Goal: Obtain resource: Download file/media

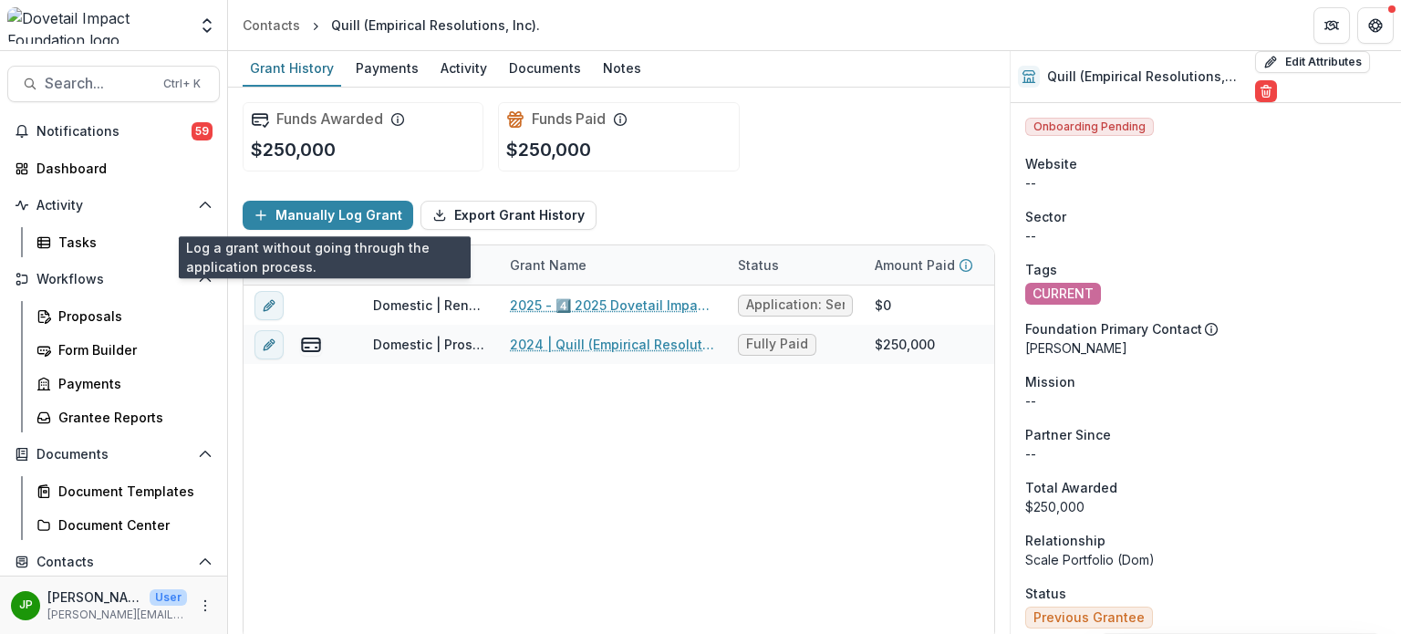
scroll to position [2081, 0]
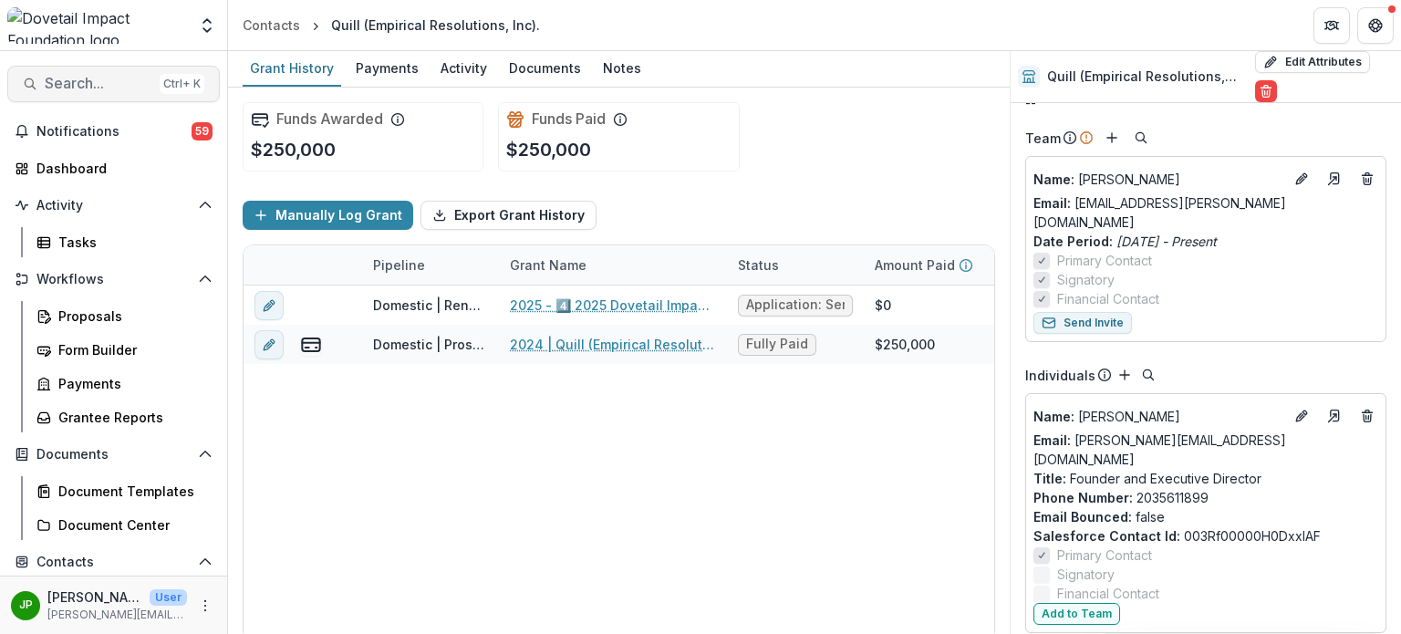
click at [61, 80] on span "Search..." at bounding box center [99, 83] width 108 height 17
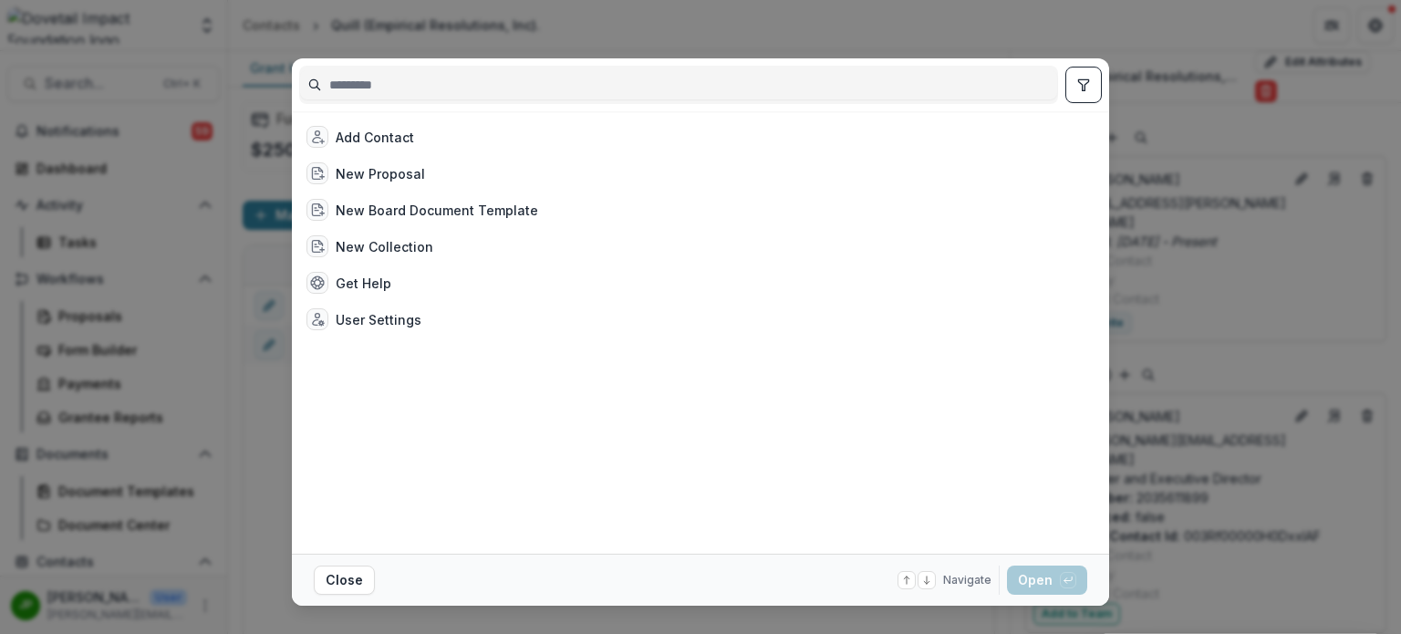
click at [359, 87] on input at bounding box center [678, 84] width 757 height 29
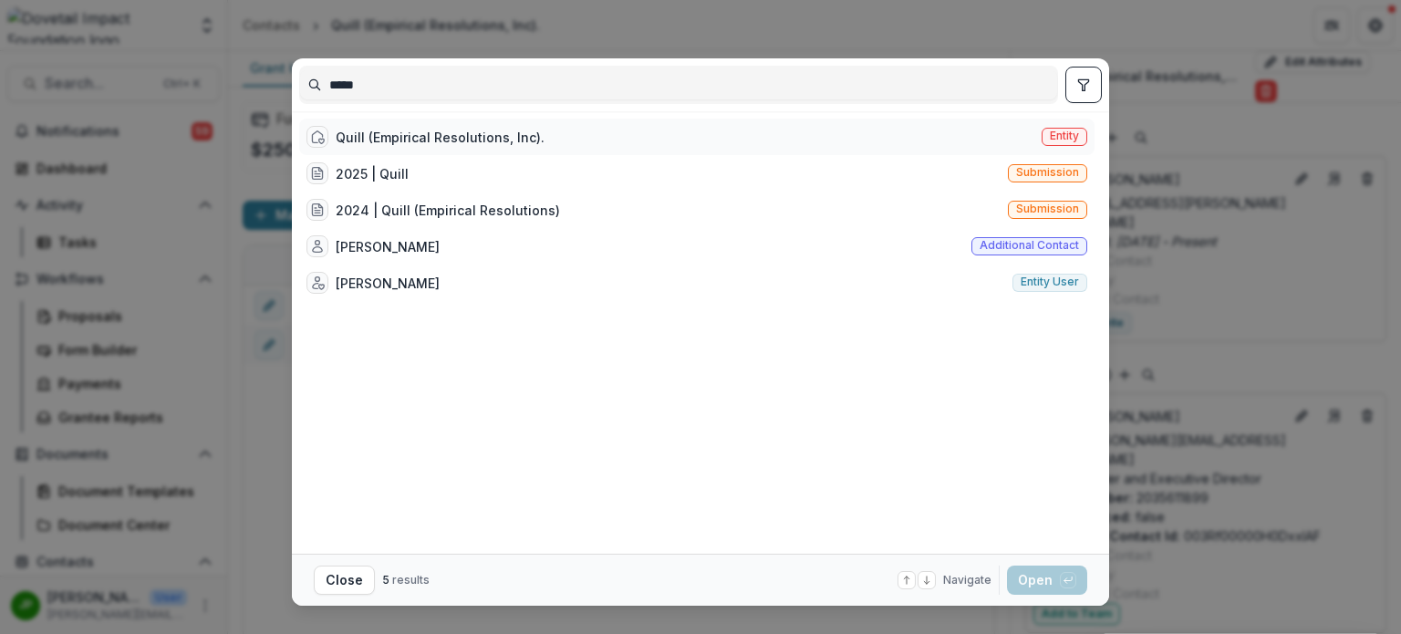
type input "*****"
click at [372, 130] on div "Quill (Empirical Resolutions, Inc)." at bounding box center [440, 137] width 209 height 19
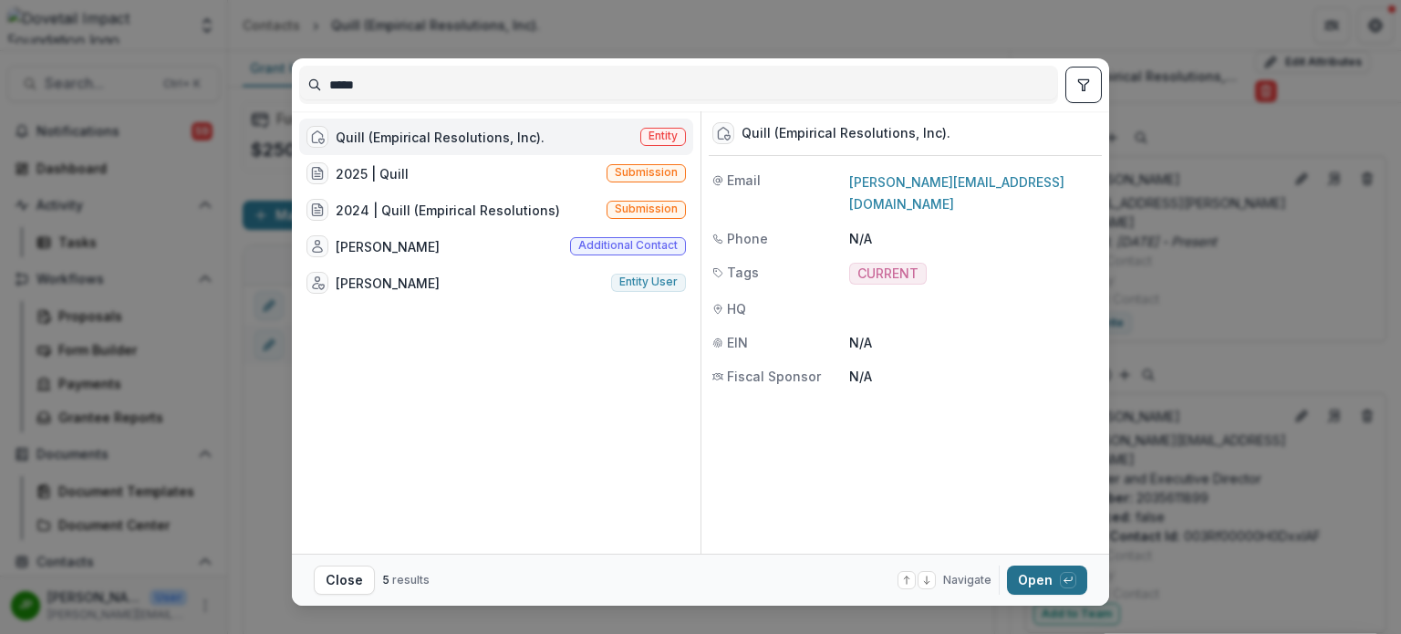
click at [1026, 579] on button "Open with enter key" at bounding box center [1047, 580] width 80 height 29
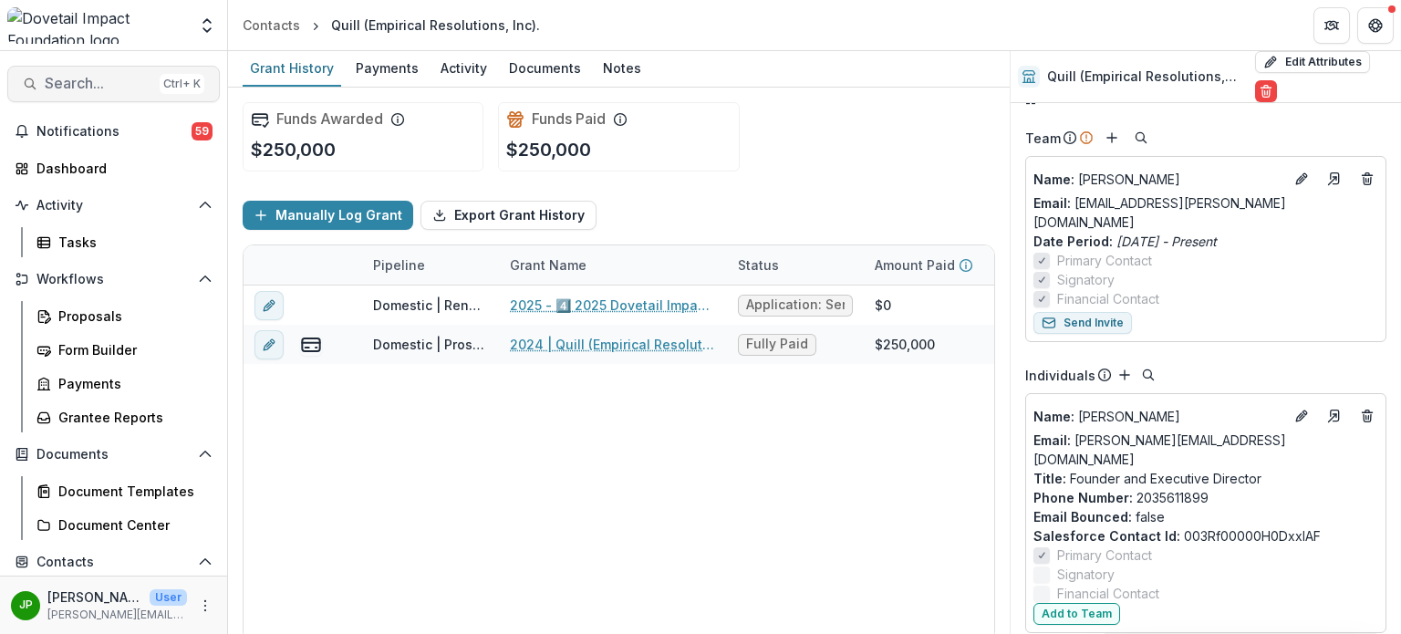
click at [60, 87] on span "Search..." at bounding box center [99, 83] width 108 height 17
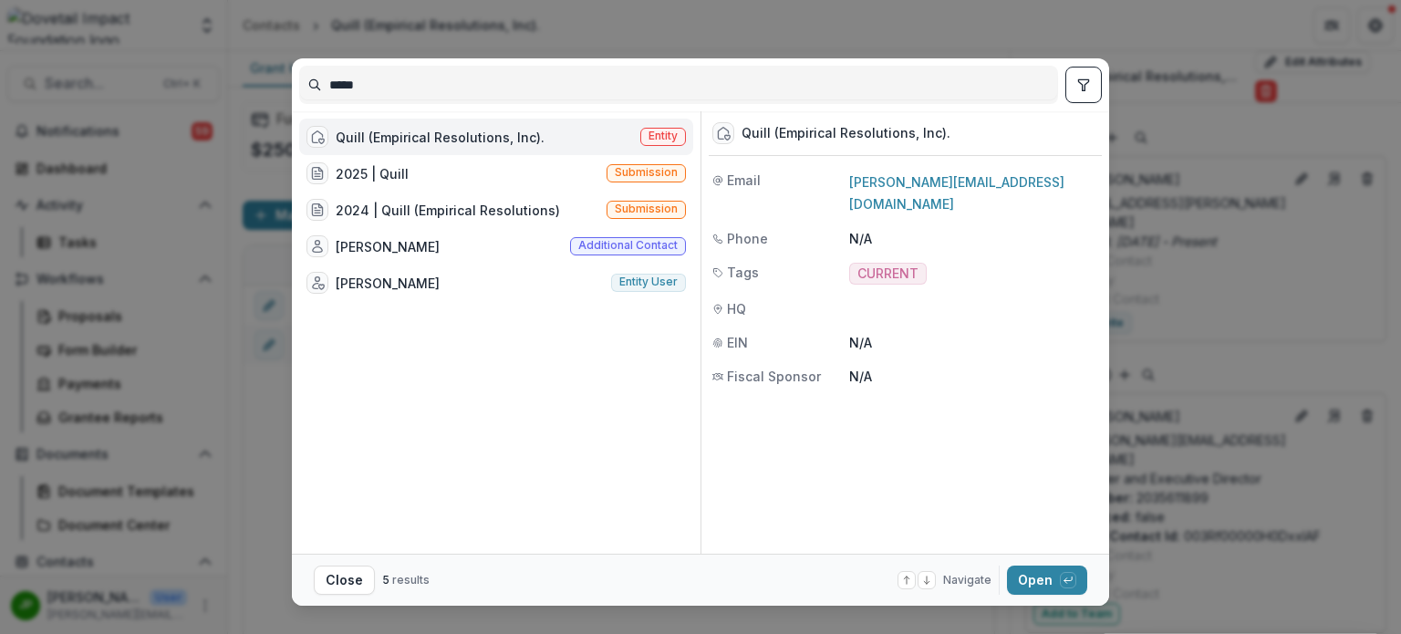
click at [409, 145] on div "Quill (Empirical Resolutions, Inc)." at bounding box center [440, 137] width 209 height 19
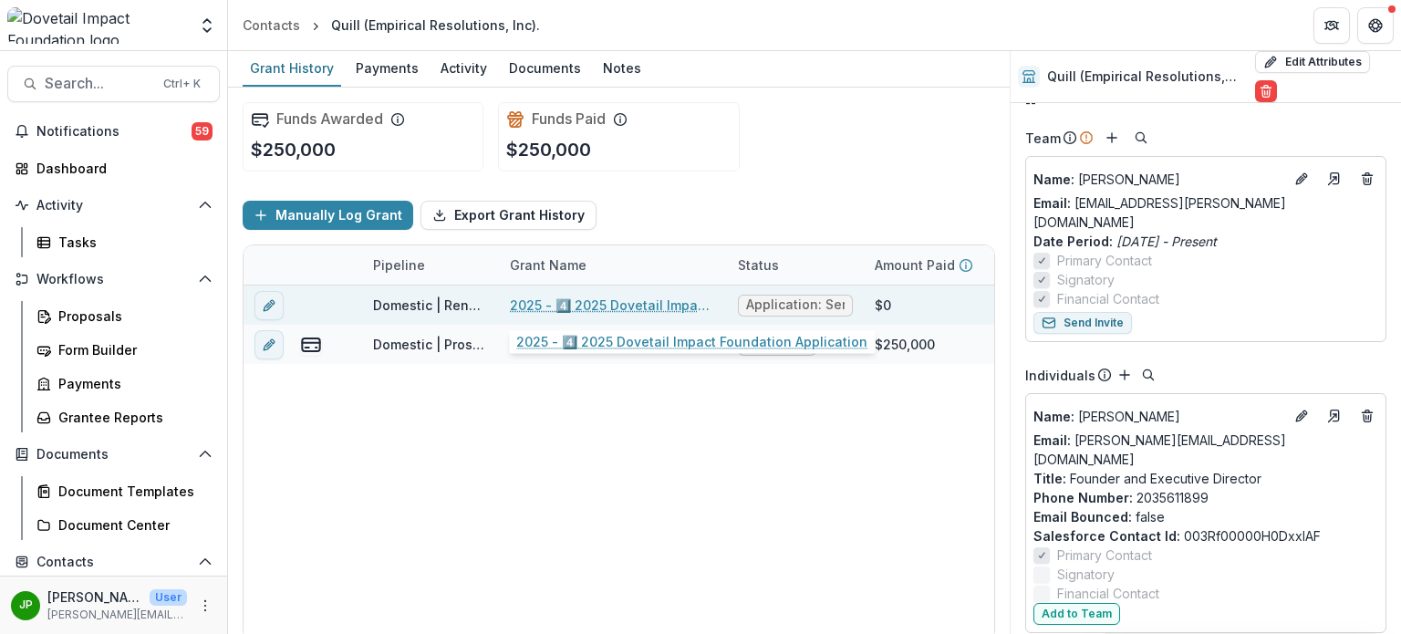
click at [619, 300] on link "2025 - 4️⃣ 2025 Dovetail Impact Foundation Application" at bounding box center [613, 305] width 206 height 19
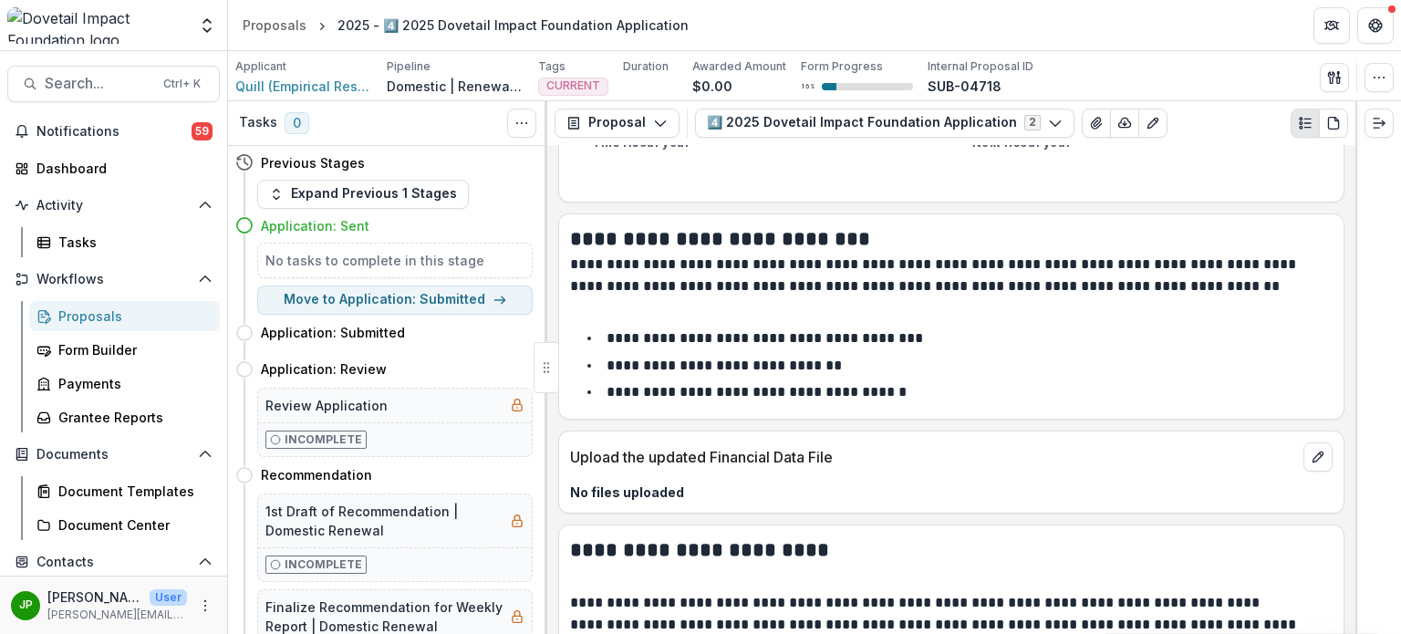
scroll to position [3831, 0]
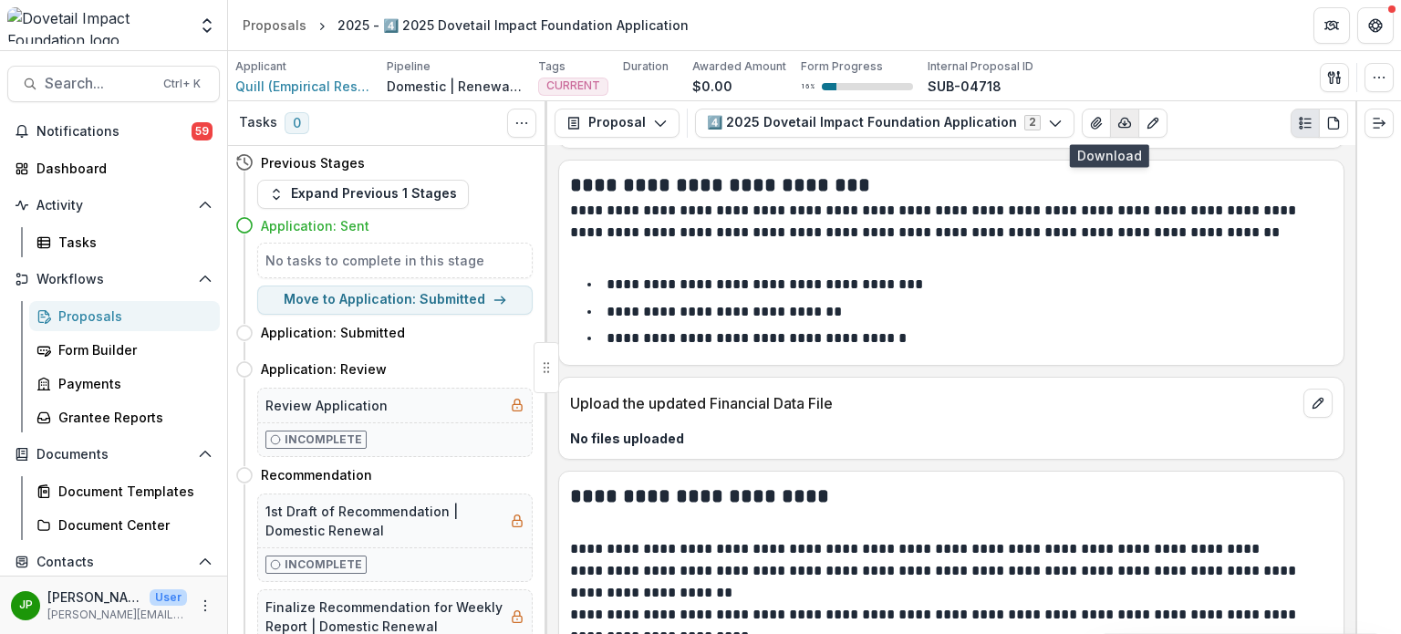
click at [1117, 116] on icon "button" at bounding box center [1124, 123] width 15 height 15
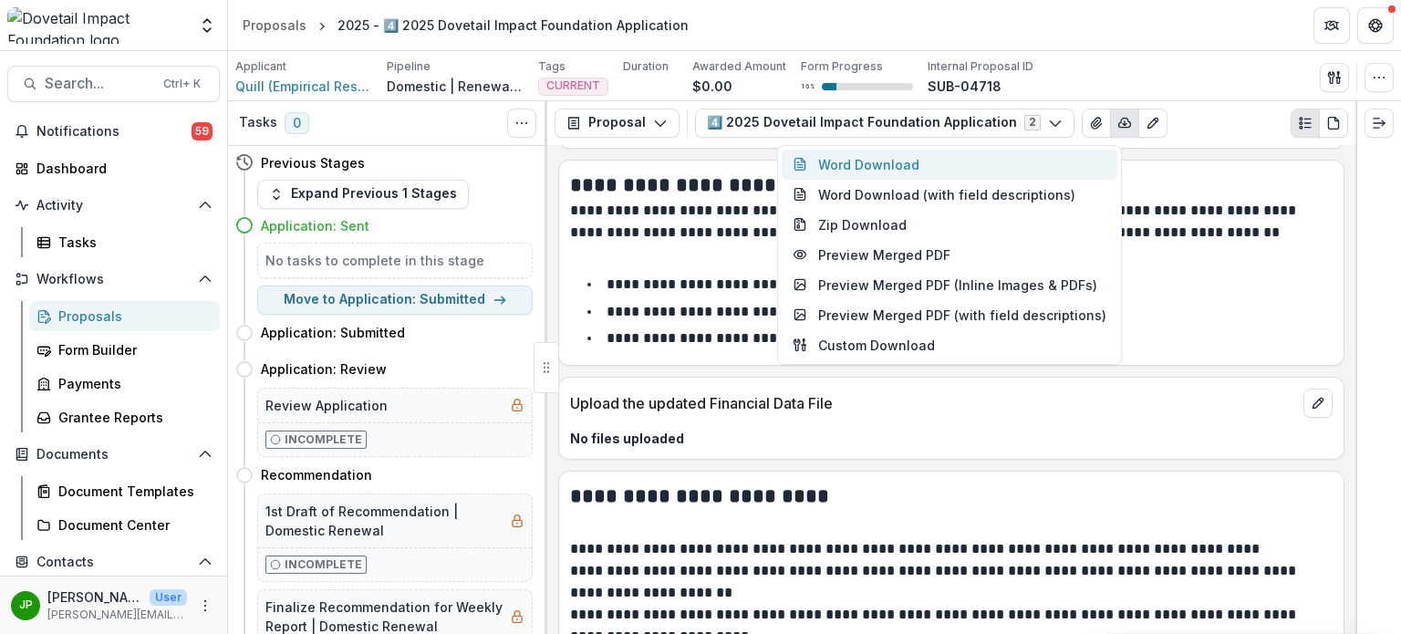
click at [992, 154] on button "Word Download" at bounding box center [950, 165] width 336 height 30
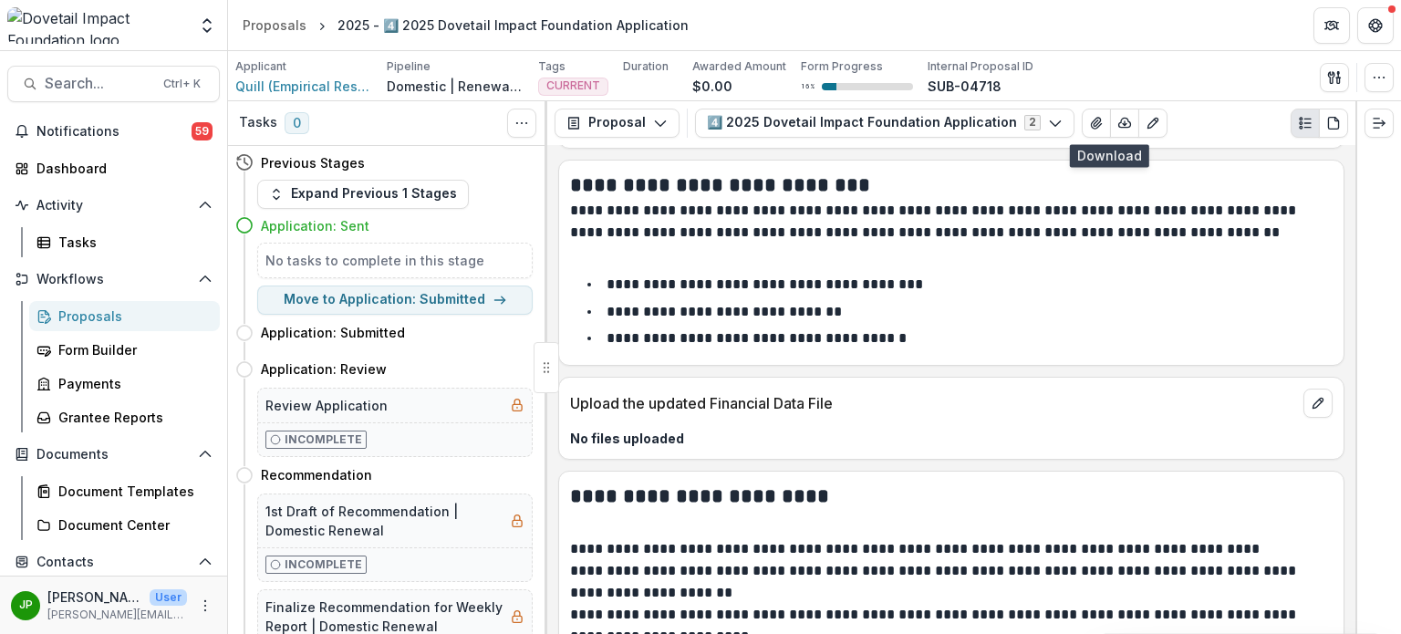
click at [899, 317] on li "**********" at bounding box center [962, 312] width 741 height 24
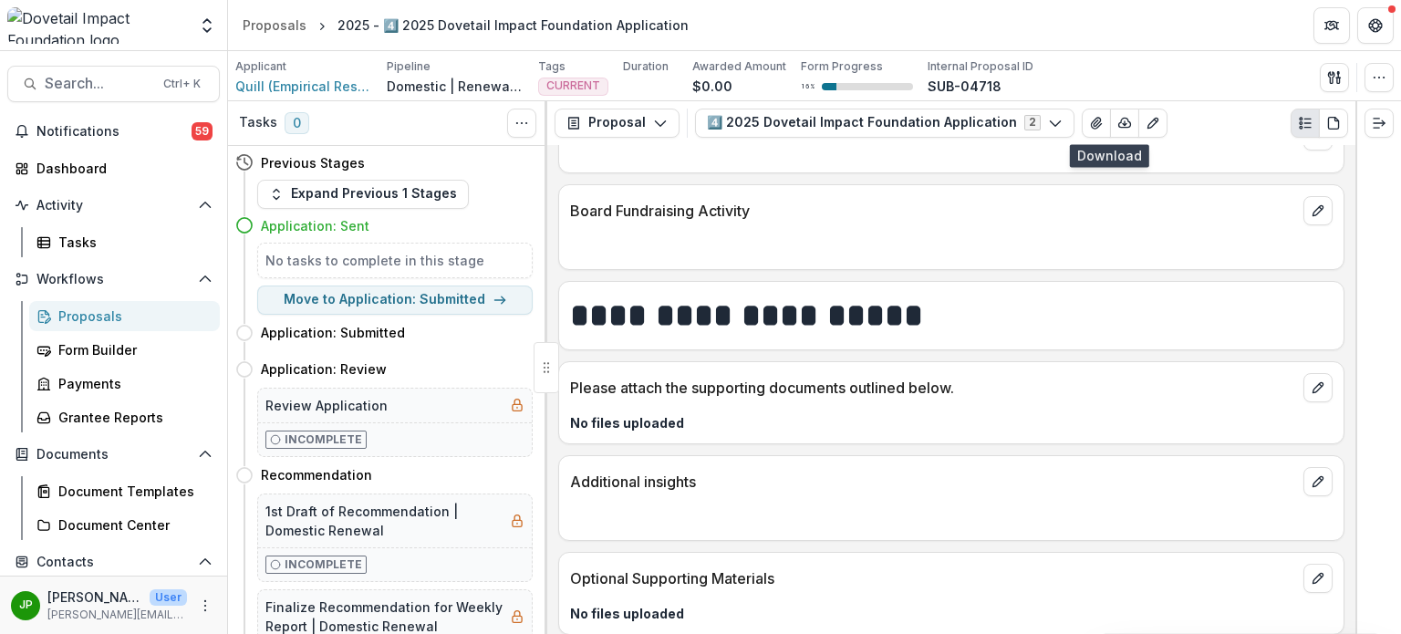
scroll to position [5043, 0]
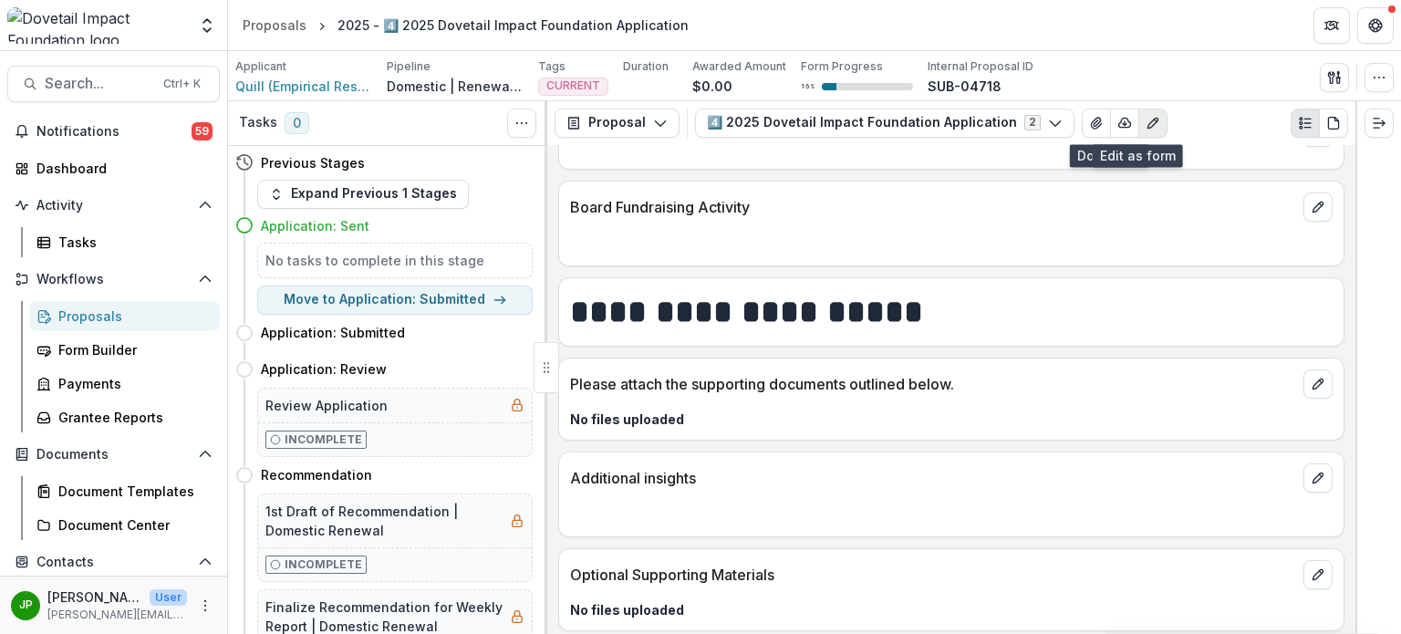
click at [1147, 130] on button "Edit as form" at bounding box center [1152, 123] width 29 height 29
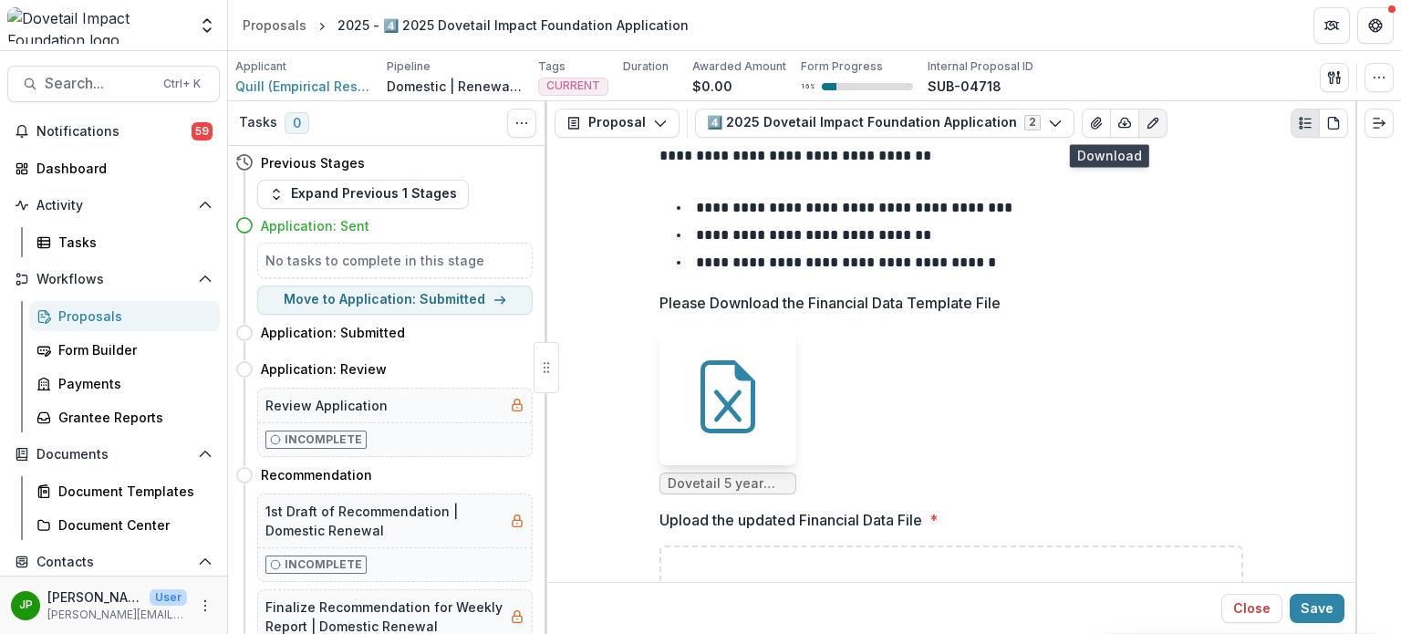
scroll to position [6659, 0]
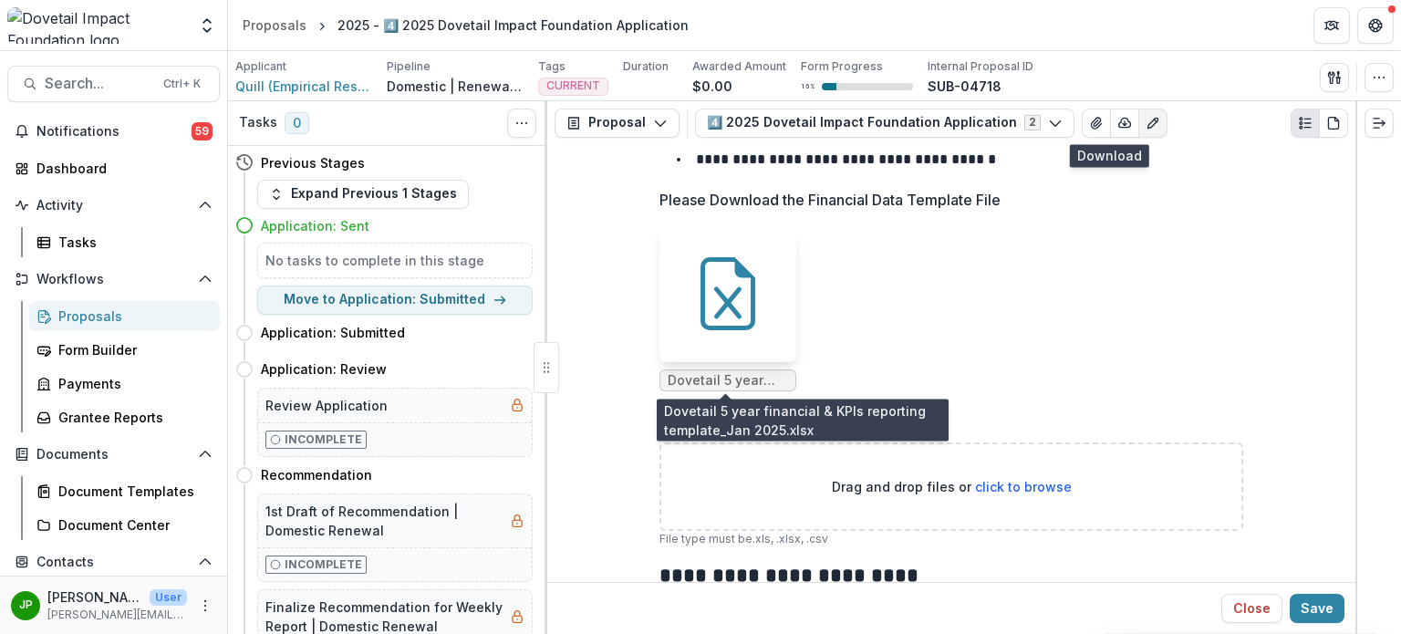
click at [760, 389] on span "Dovetail 5 year financial & KPIs reporting template_Jan 2025.xlsx" at bounding box center [728, 380] width 137 height 22
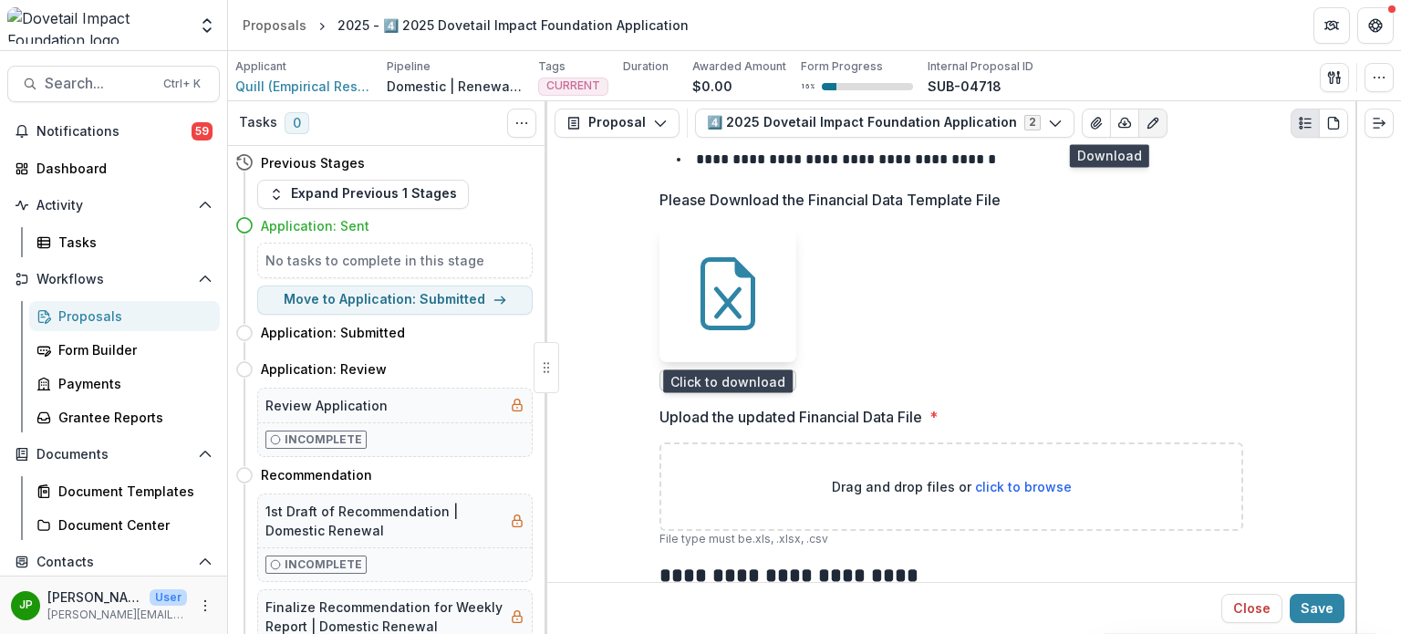
click at [764, 345] on div at bounding box center [728, 293] width 137 height 137
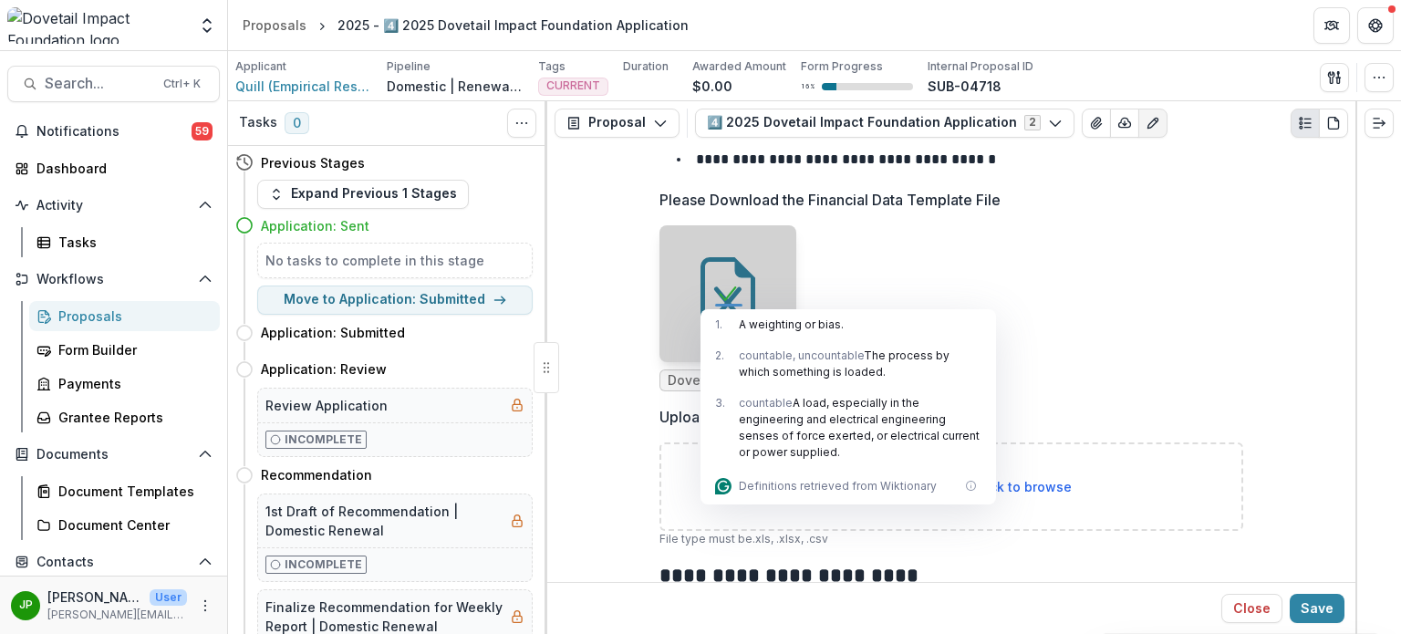
click at [79, 321] on div "Proposals" at bounding box center [131, 316] width 147 height 19
